Goal: Contribute content

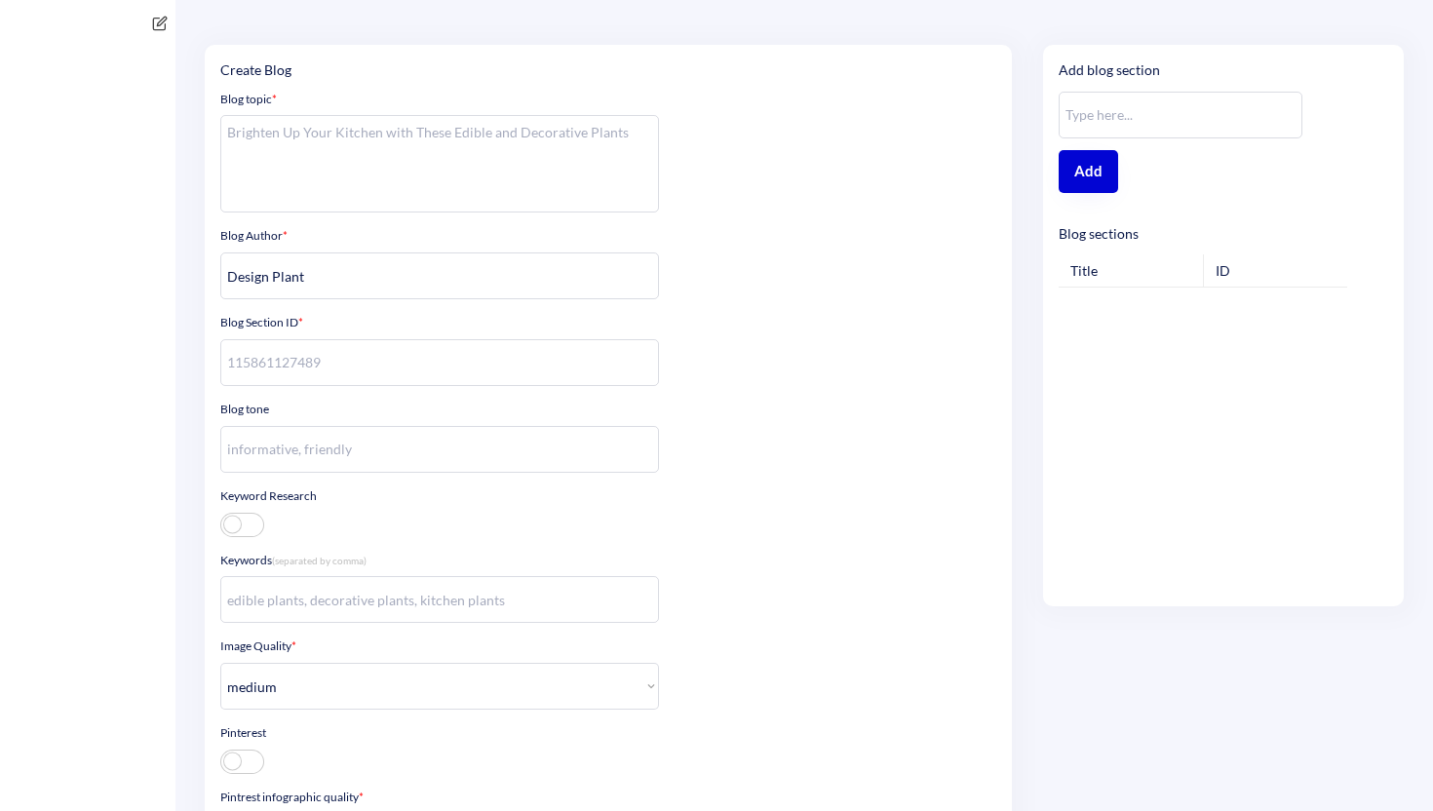
select select ""medium""
select select ""high""
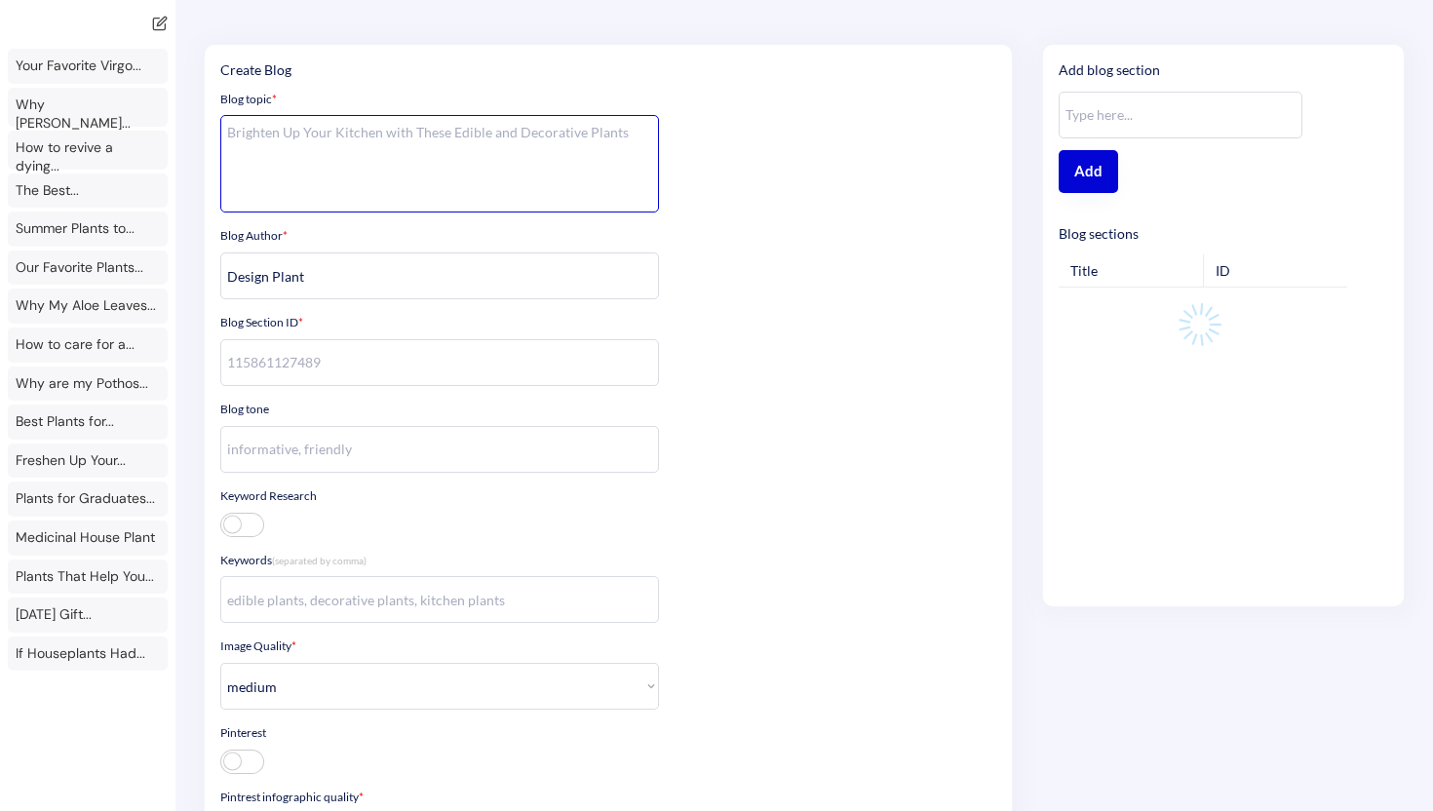
type textarea "**Context** You are an AI chat bot for a ecom shop that sells house plants. The…"
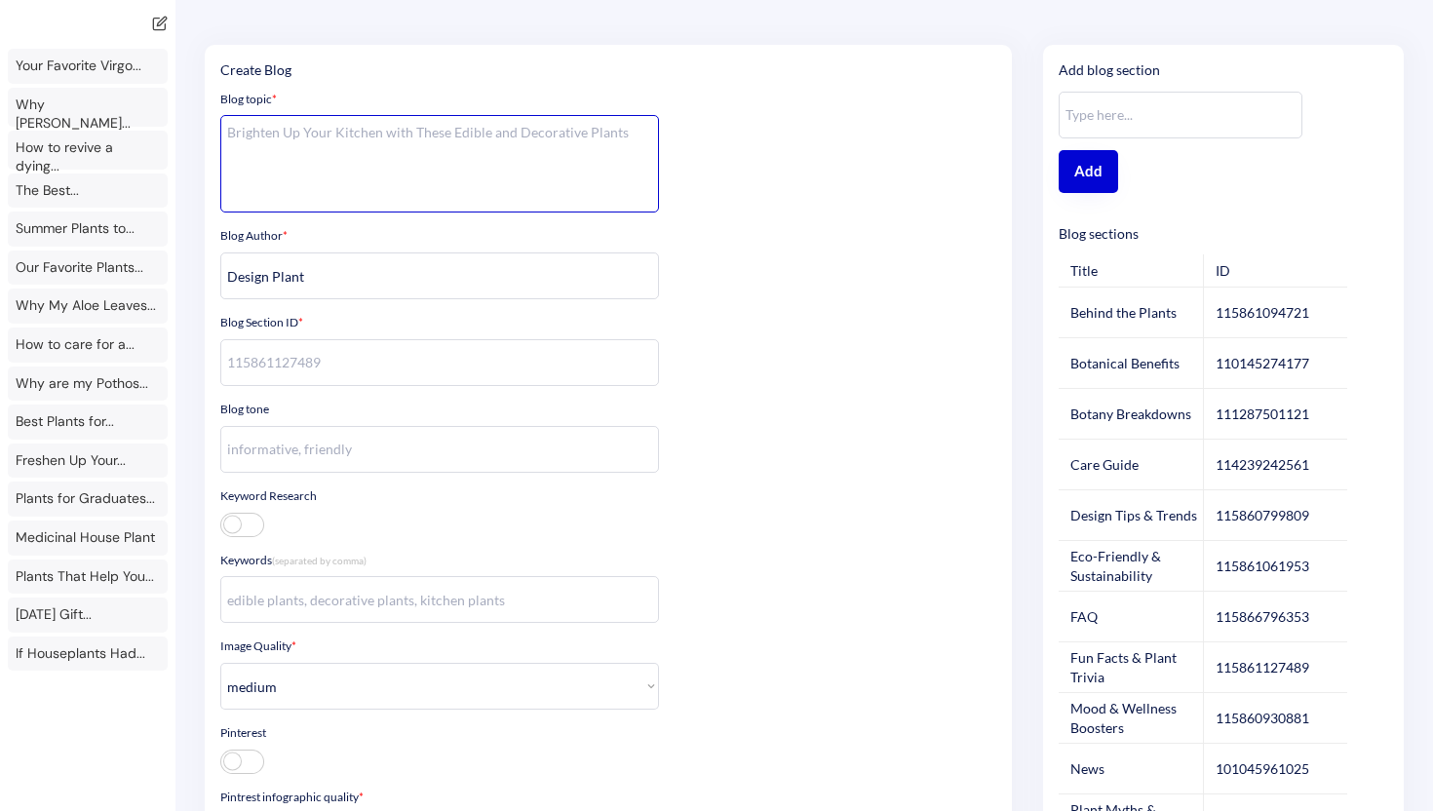
click at [421, 134] on textarea at bounding box center [439, 163] width 439 height 97
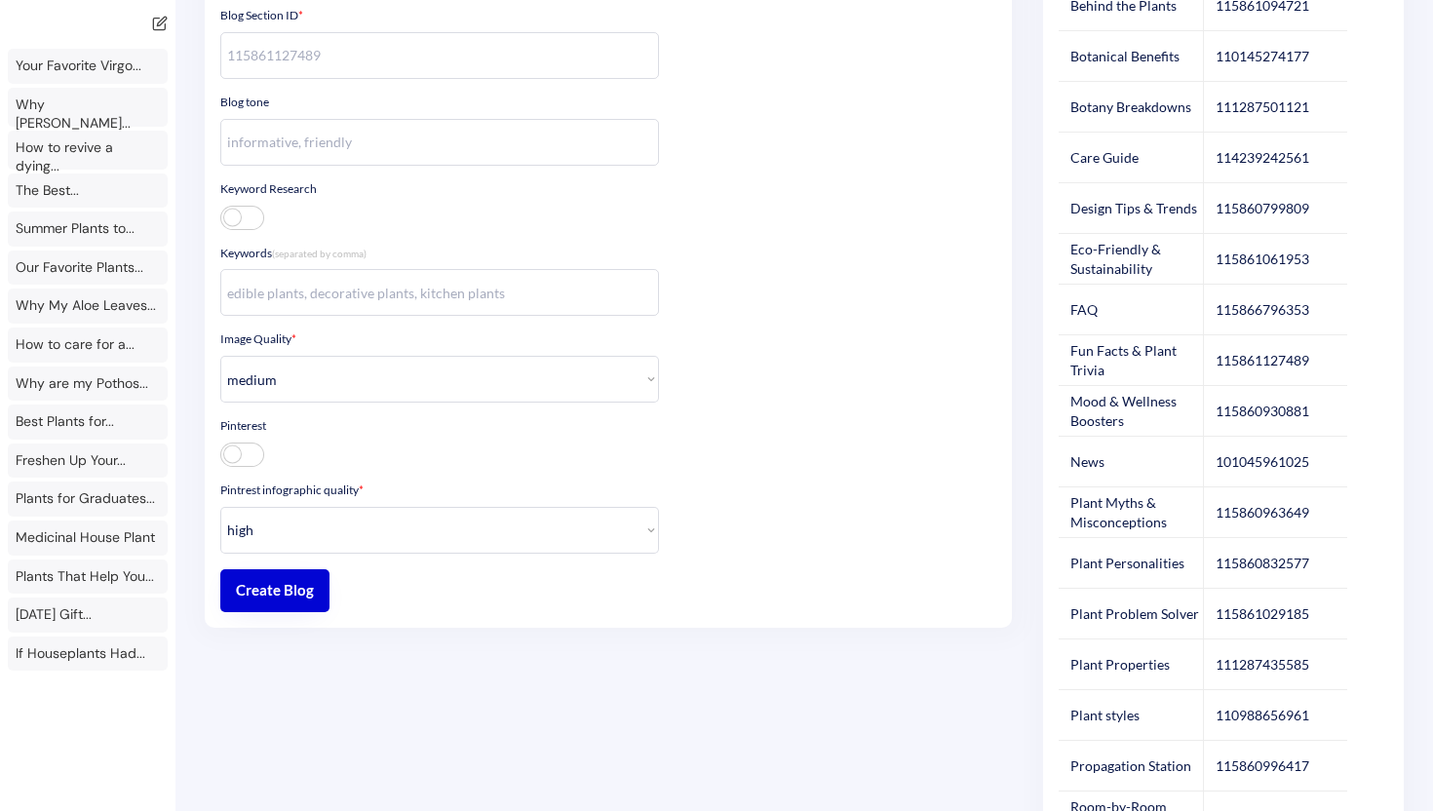
scroll to position [379, 0]
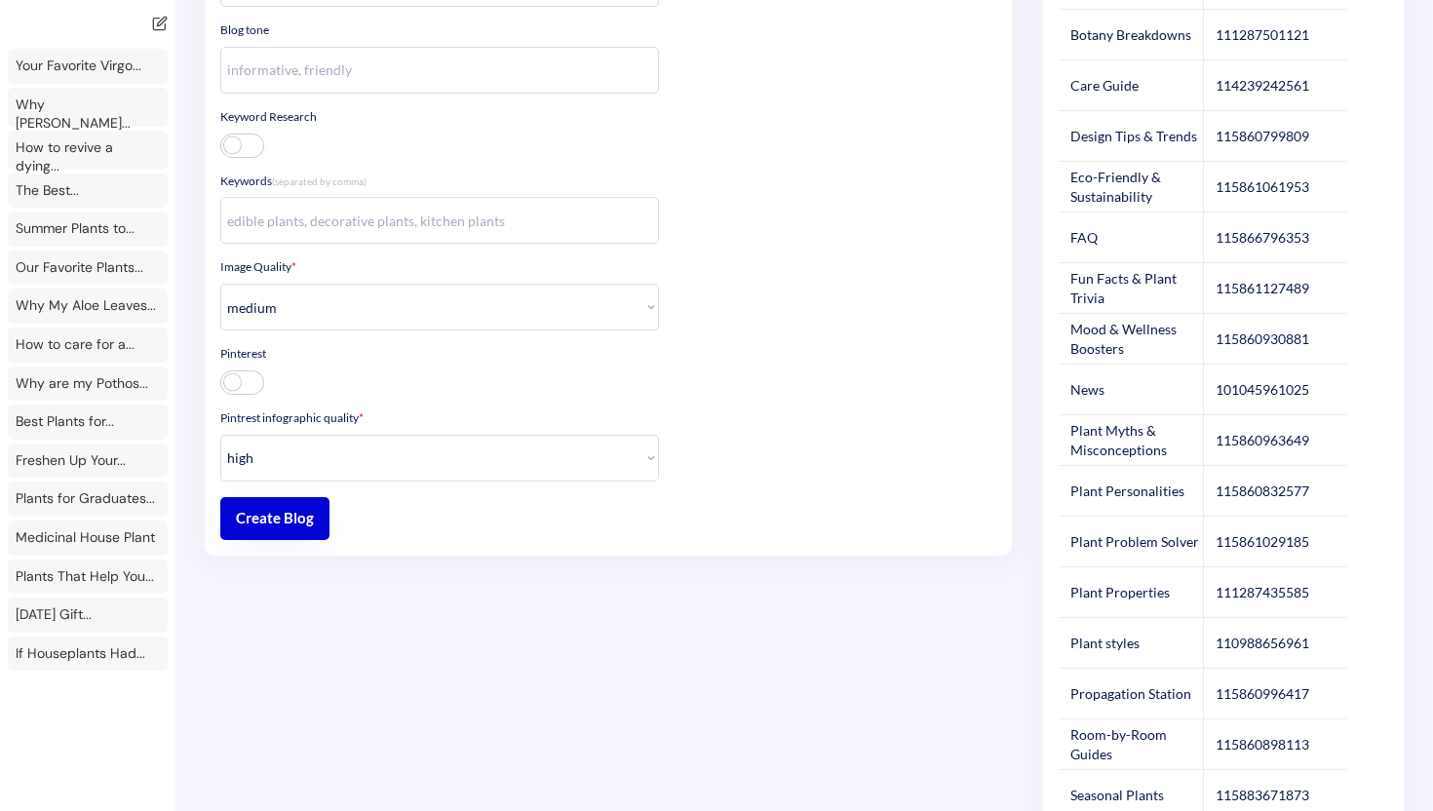
type textarea "September Inspired House Plants That Will Help Get Your Home Fall Ready"
click at [1228, 639] on div "110988656961" at bounding box center [1263, 643] width 94 height 19
click at [1246, 744] on div "115860898113" at bounding box center [1263, 744] width 94 height 19
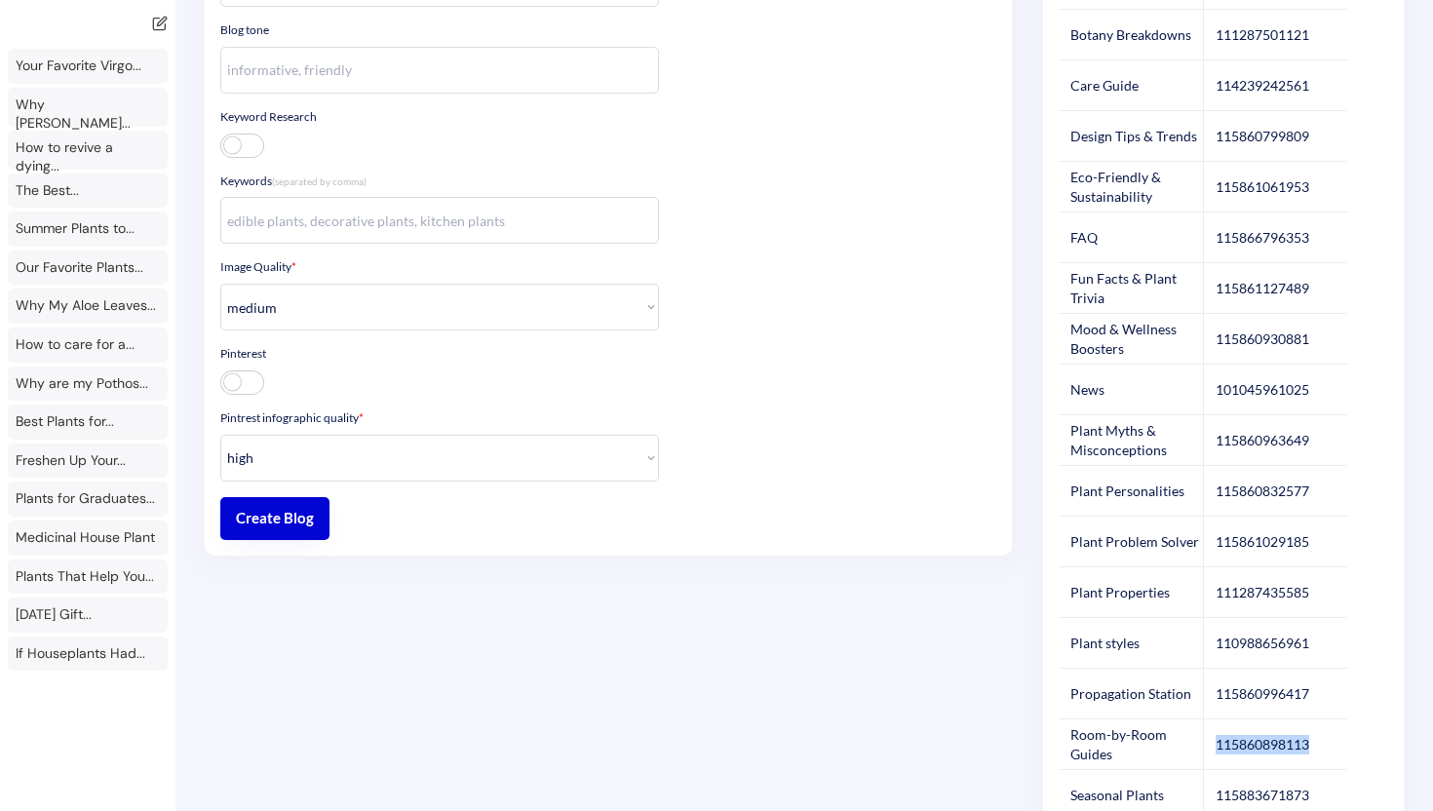
copy div "115860898113"
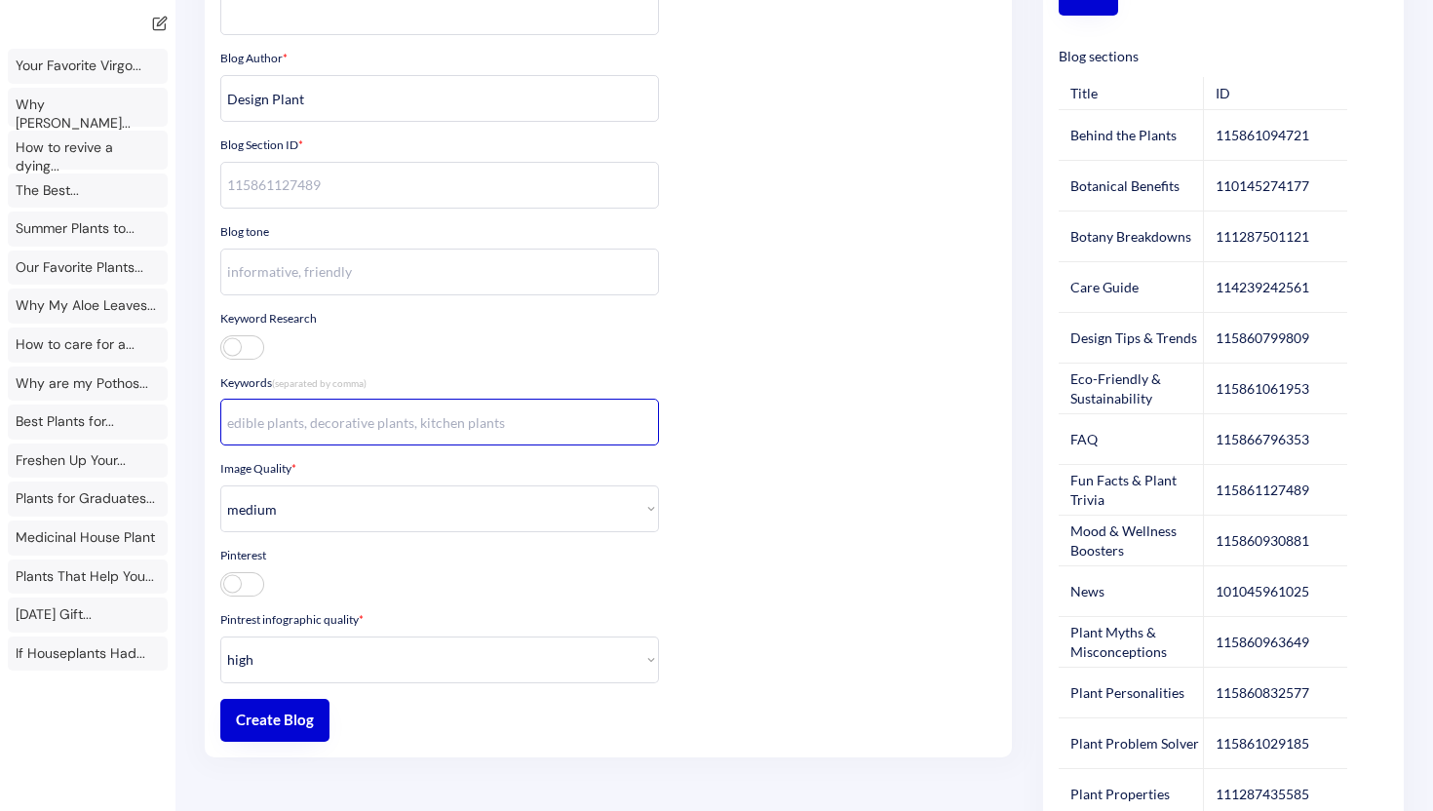
scroll to position [174, 0]
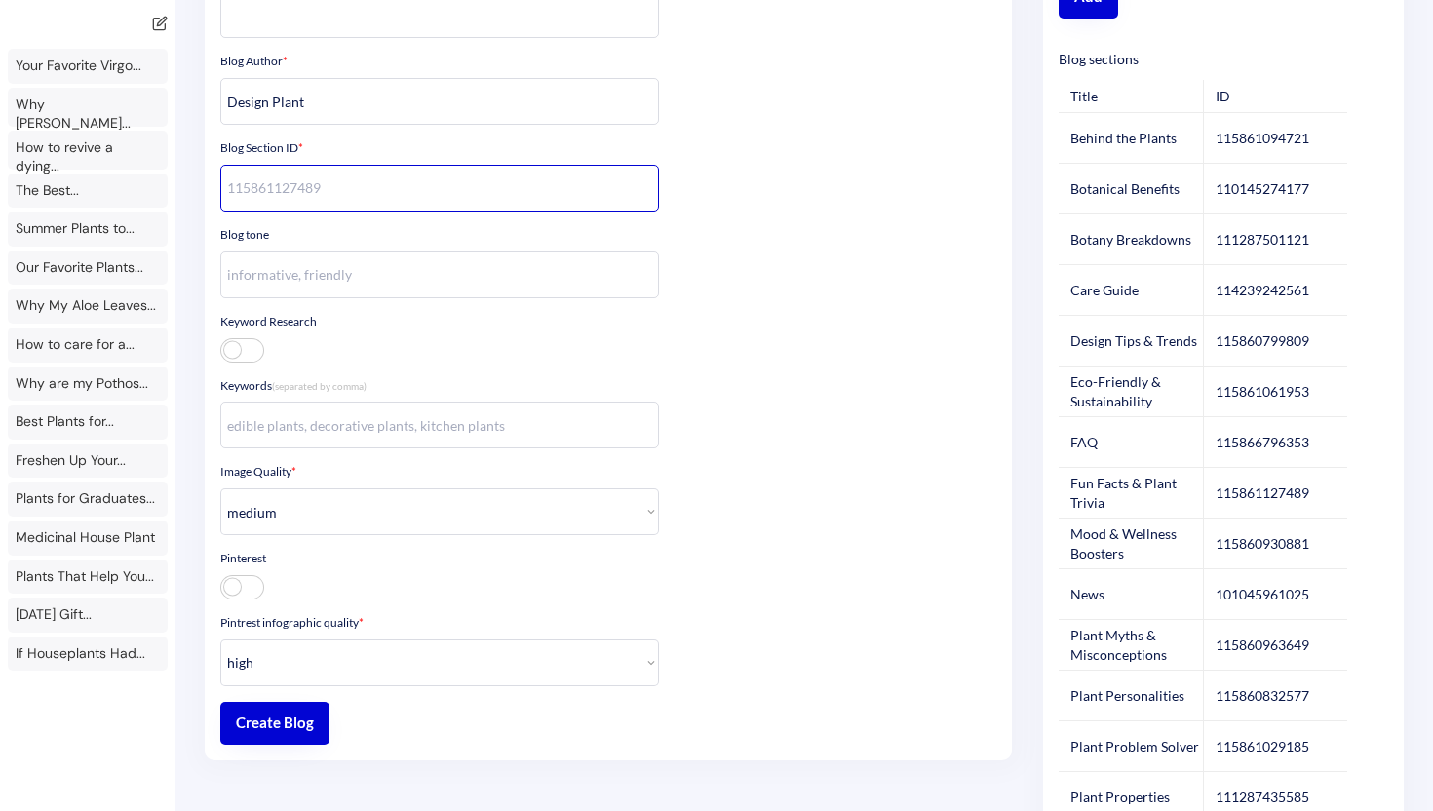
click at [431, 195] on input "input" at bounding box center [439, 188] width 439 height 47
paste input "115860898113"
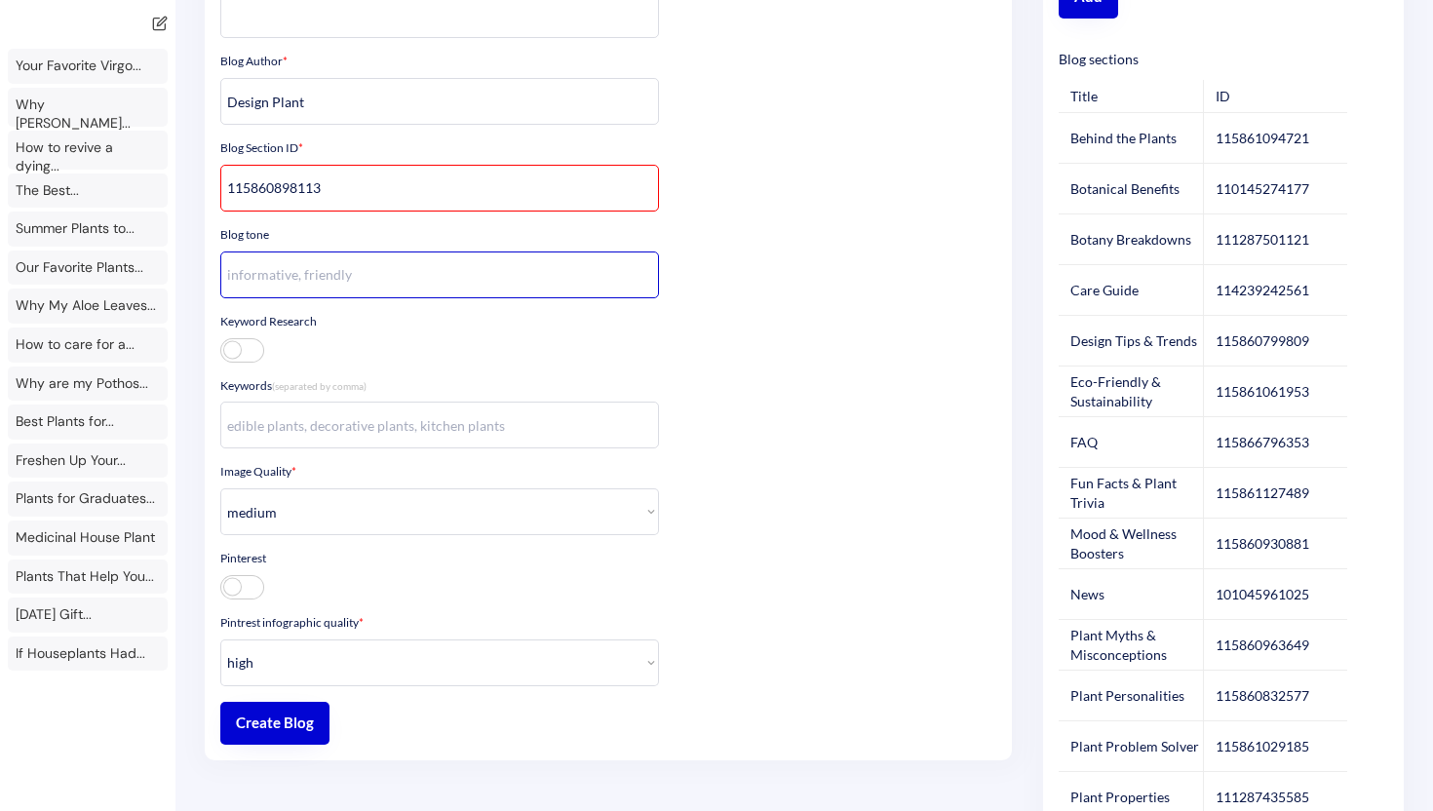
type input "115860898113"
click at [407, 271] on input "input" at bounding box center [439, 275] width 439 height 47
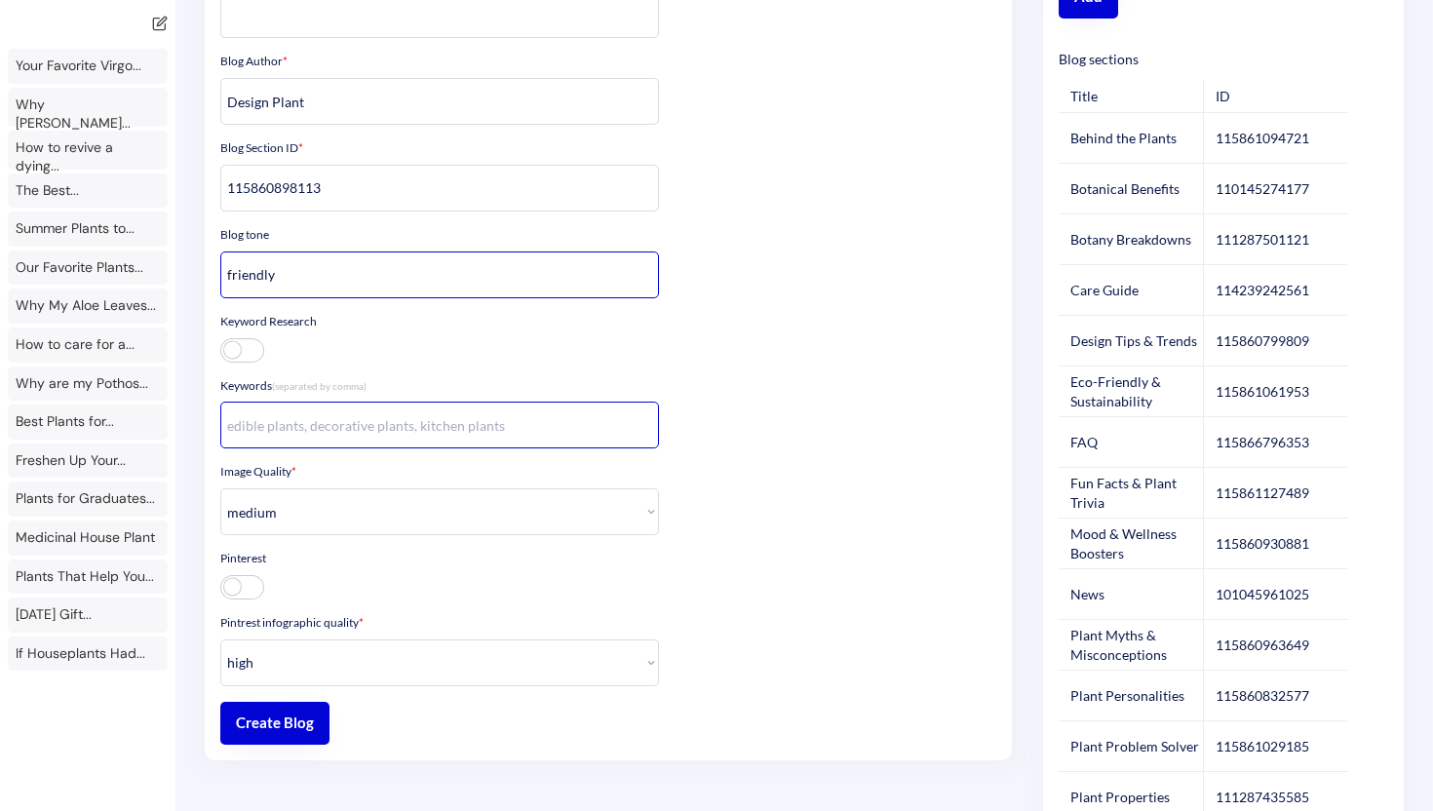
type input "friendly"
click at [396, 435] on input "input" at bounding box center [439, 425] width 439 height 47
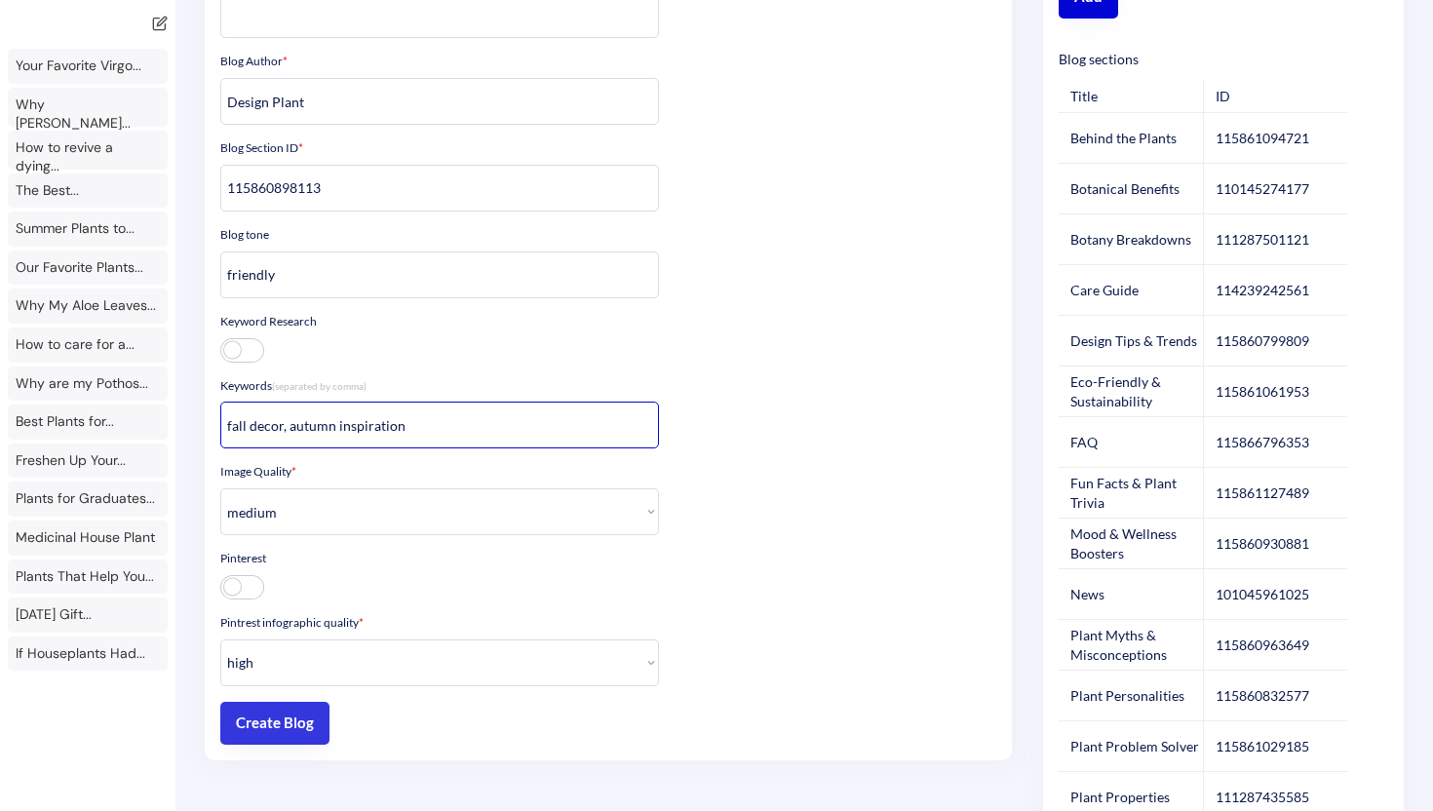
type input "fall decor, autumn inspiration"
click at [293, 722] on button "Create Blog" at bounding box center [274, 723] width 109 height 43
